Goal: Information Seeking & Learning: Find specific fact

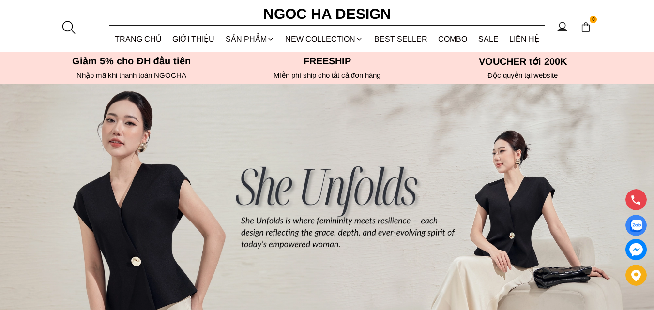
click at [66, 26] on div at bounding box center [68, 27] width 15 height 15
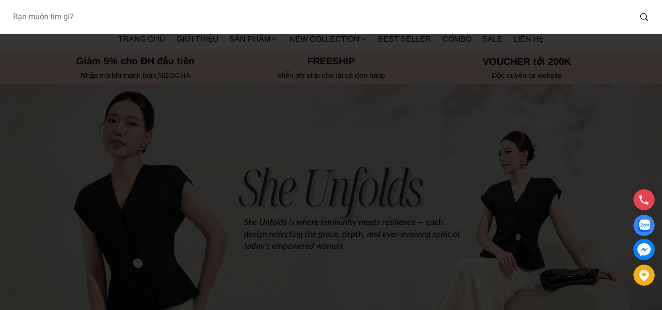
click at [147, 20] on input "Input search Bạn muốn tìm gì?" at bounding box center [318, 17] width 626 height 22
type input "a1058"
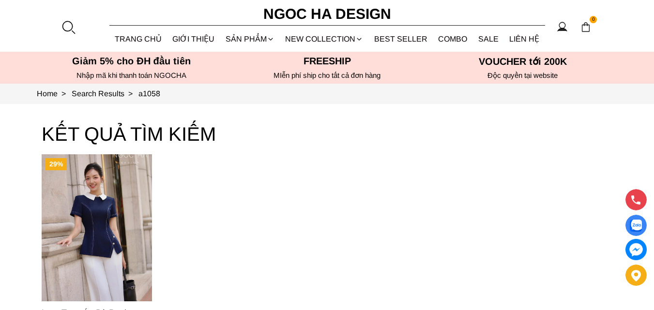
click at [98, 219] on img "Product image - Lara Top_ Áo Bò Peplum Vạt Chép Đính Cúc Mix Cổ Trắng A1058" at bounding box center [97, 227] width 110 height 147
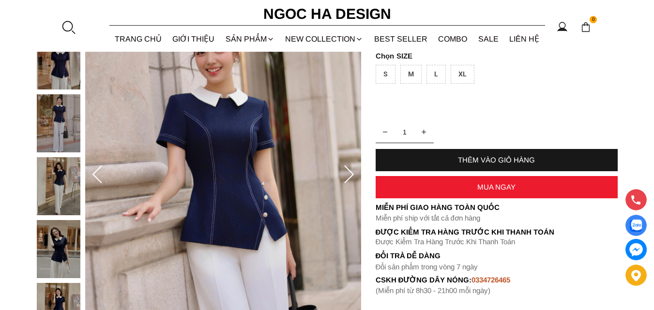
scroll to position [145, 0]
click at [60, 246] on img at bounding box center [59, 249] width 44 height 58
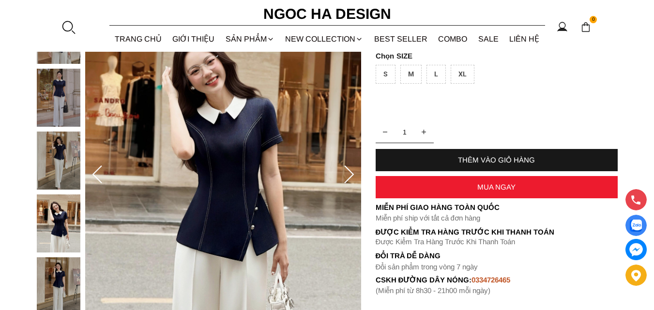
scroll to position [194, 0]
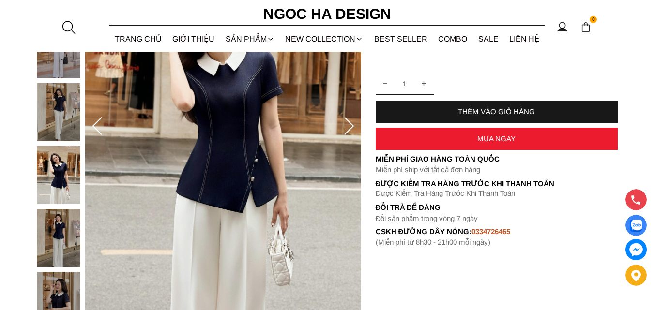
click at [55, 229] on img at bounding box center [59, 238] width 44 height 58
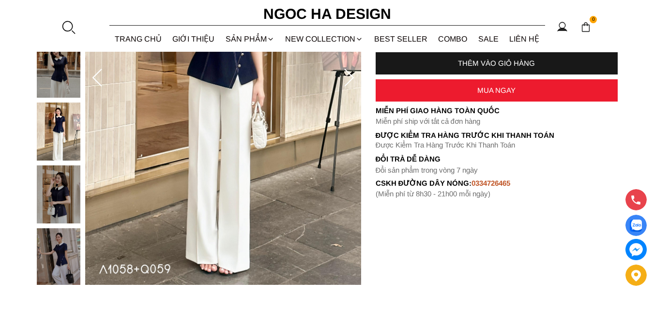
scroll to position [291, 0]
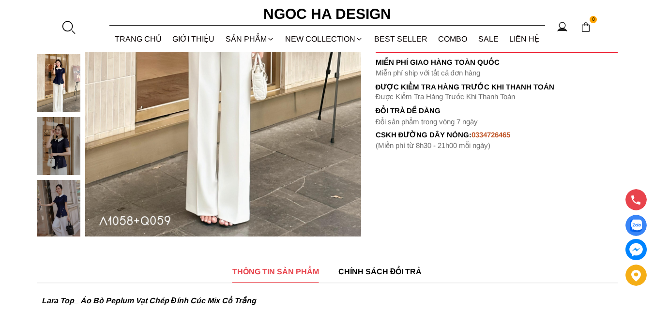
click at [65, 196] on img at bounding box center [59, 209] width 44 height 58
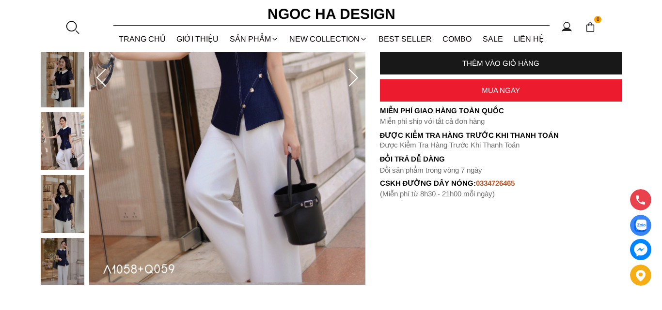
scroll to position [194, 0]
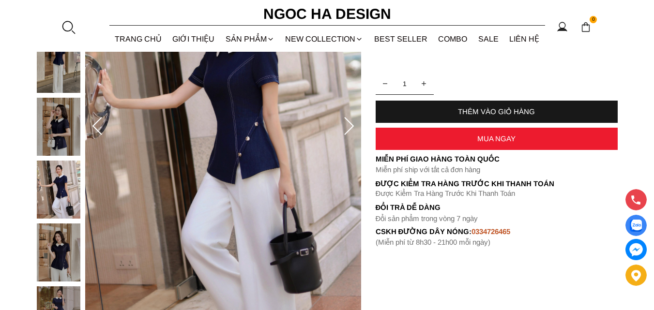
click at [238, 144] on img at bounding box center [223, 127] width 276 height 414
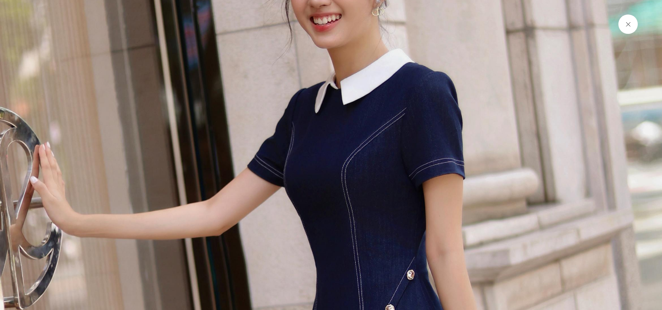
scroll to position [7201, 0]
